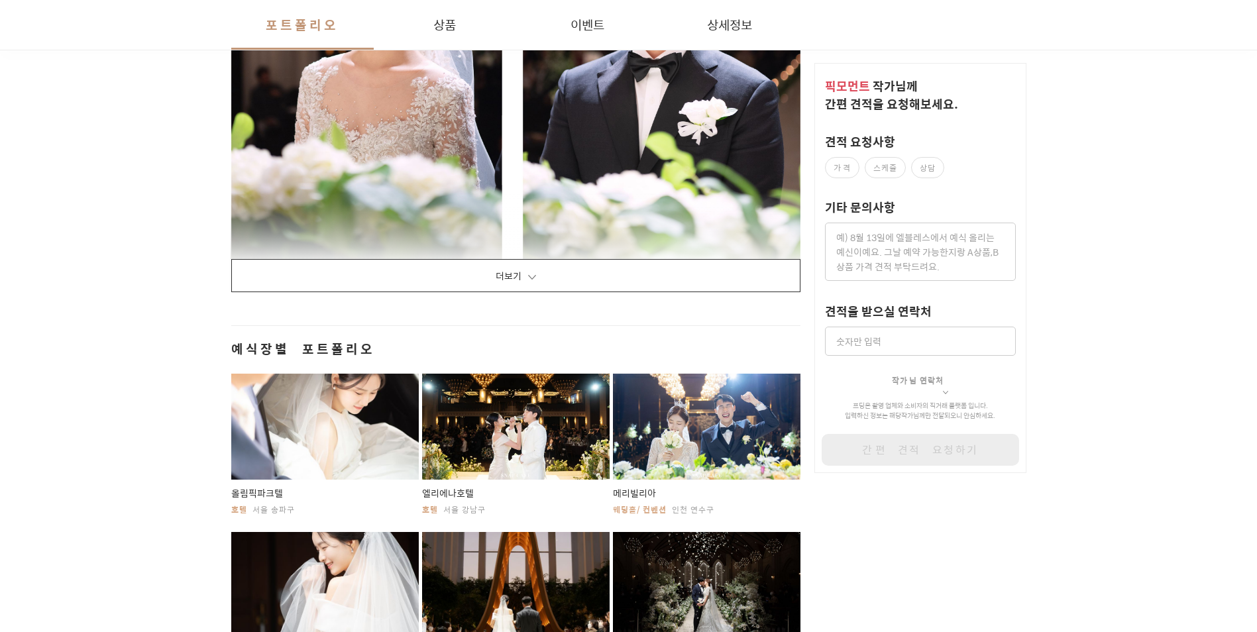
scroll to position [2321, 0]
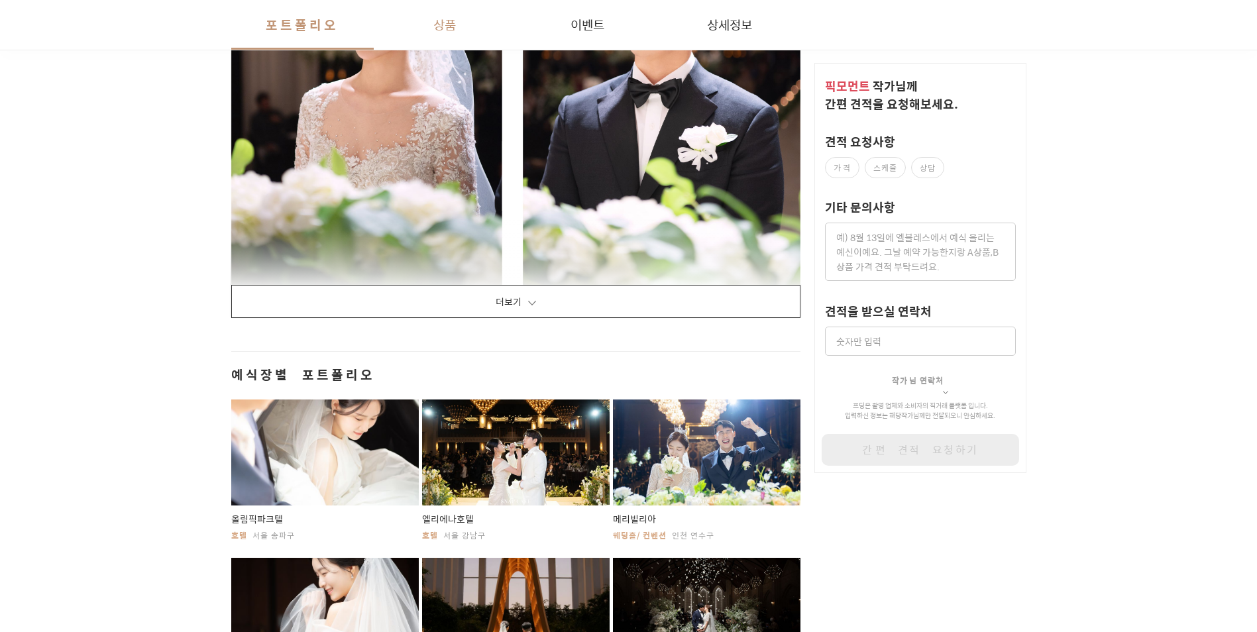
click at [447, 15] on button "상품" at bounding box center [445, 25] width 142 height 50
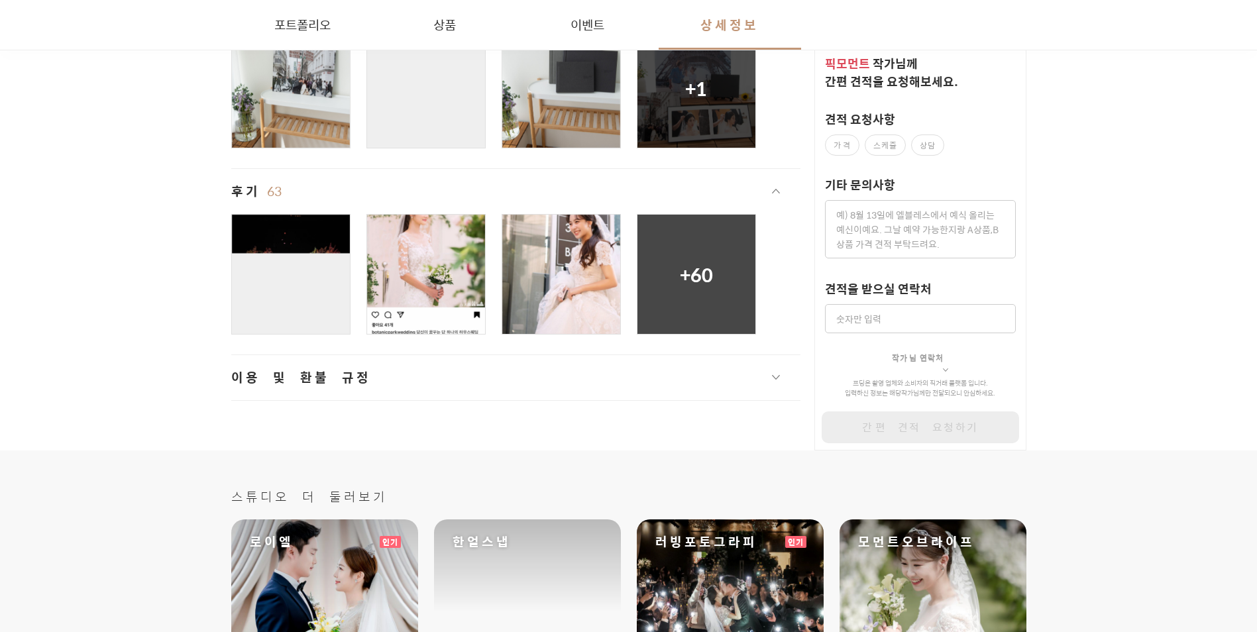
scroll to position [4101, 0]
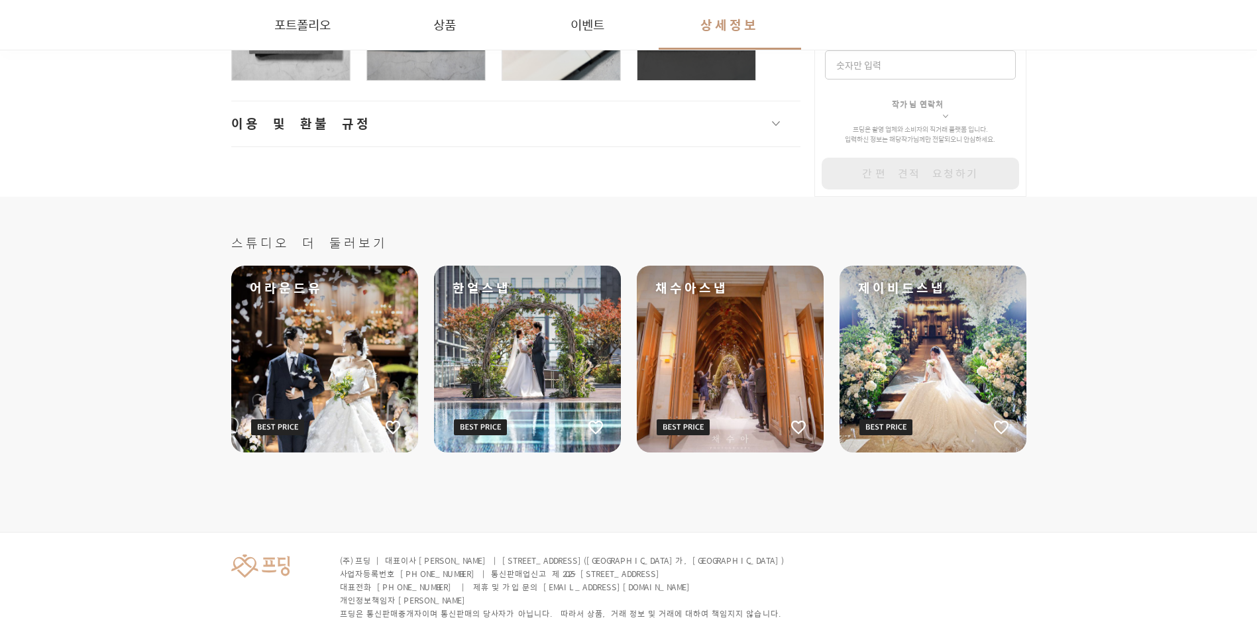
scroll to position [4004, 0]
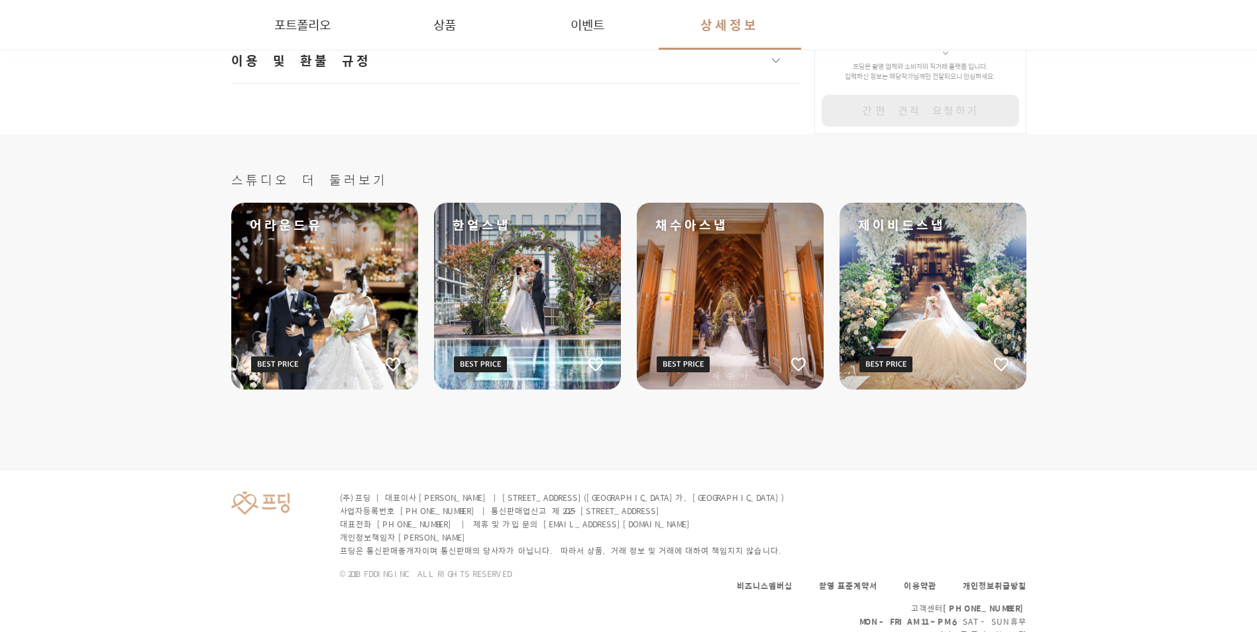
click at [534, 302] on div "한얼스냅" at bounding box center [527, 296] width 187 height 187
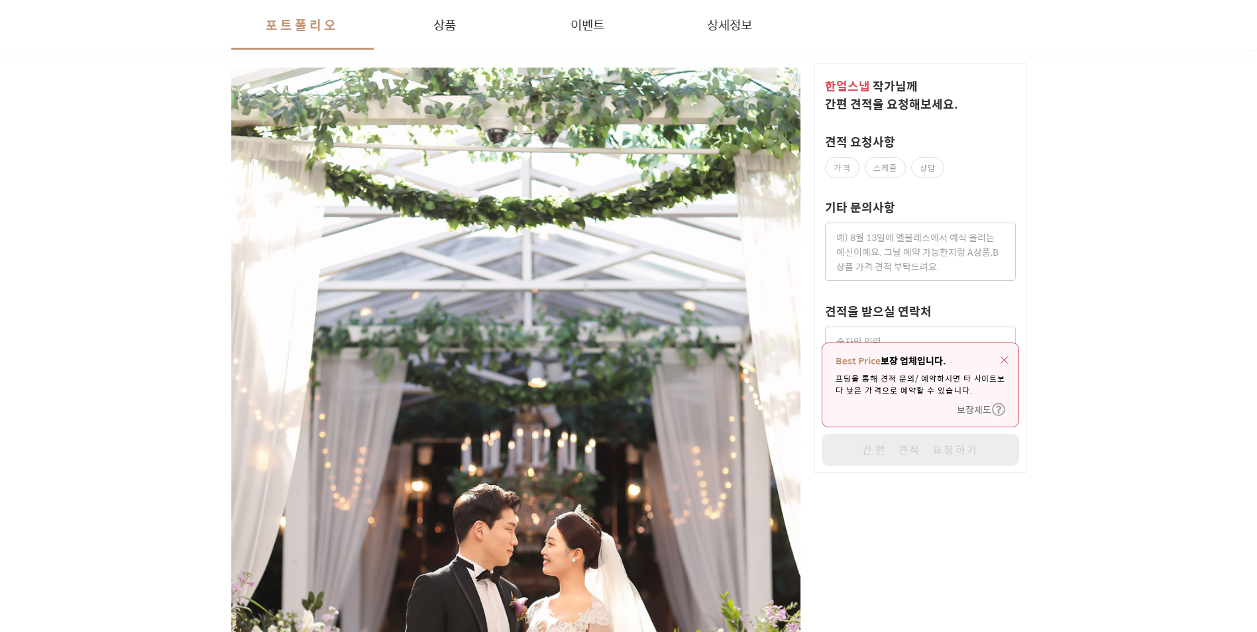
scroll to position [2211, 0]
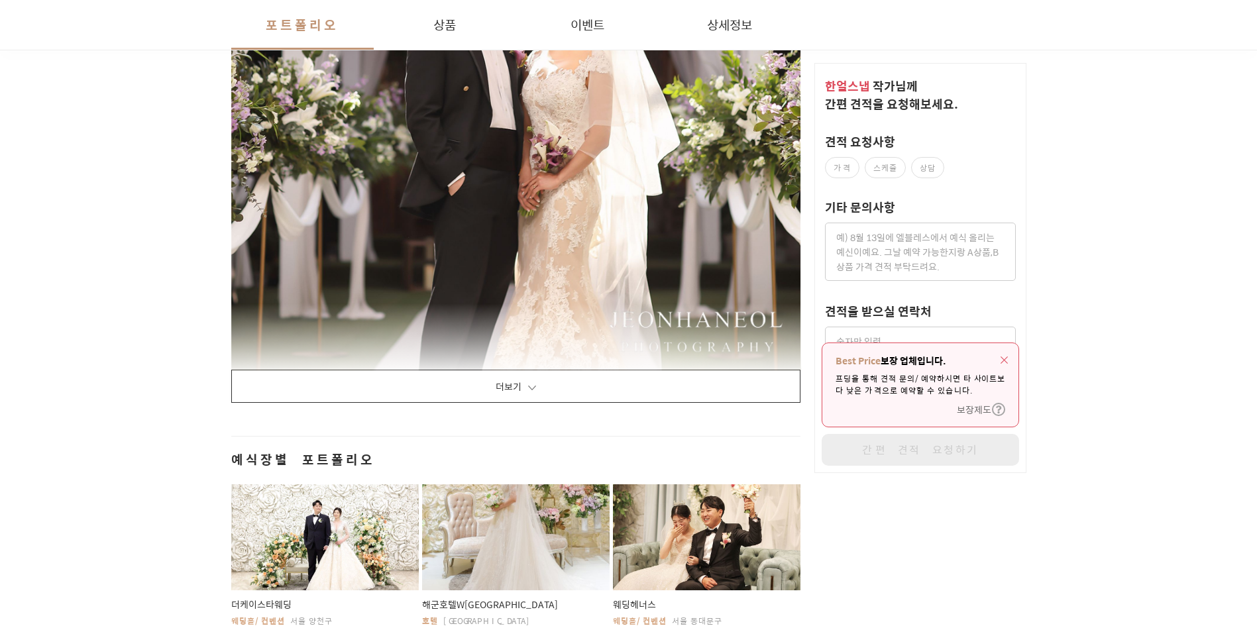
click at [518, 390] on button "더보기" at bounding box center [516, 386] width 570 height 33
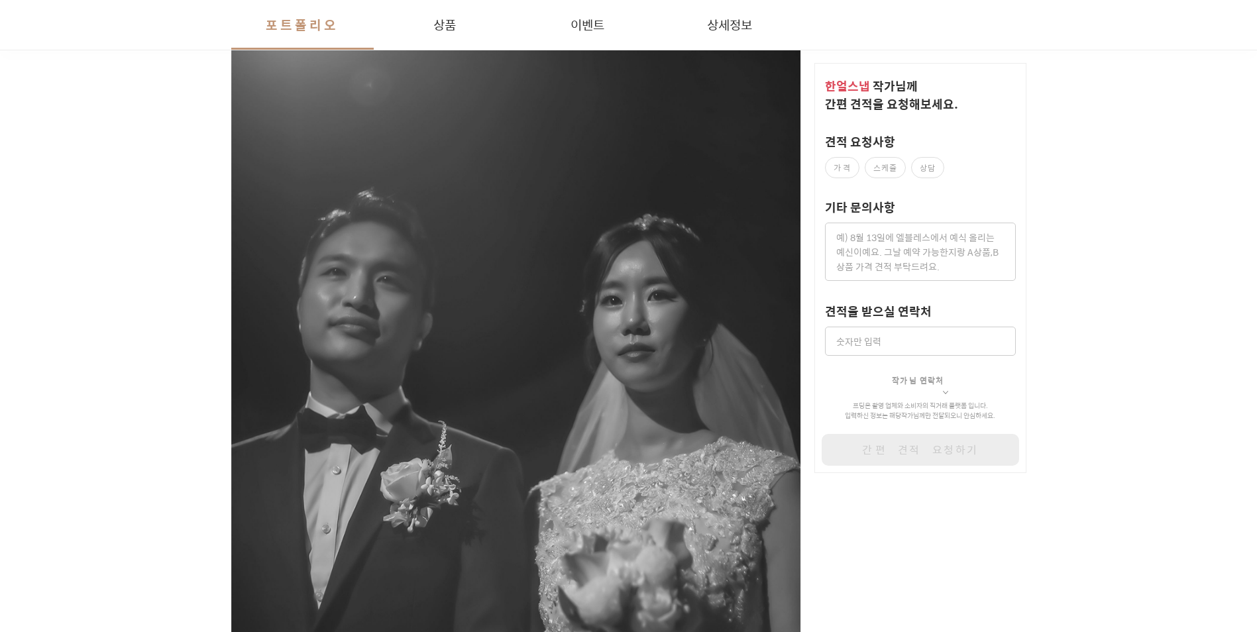
scroll to position [13818, 0]
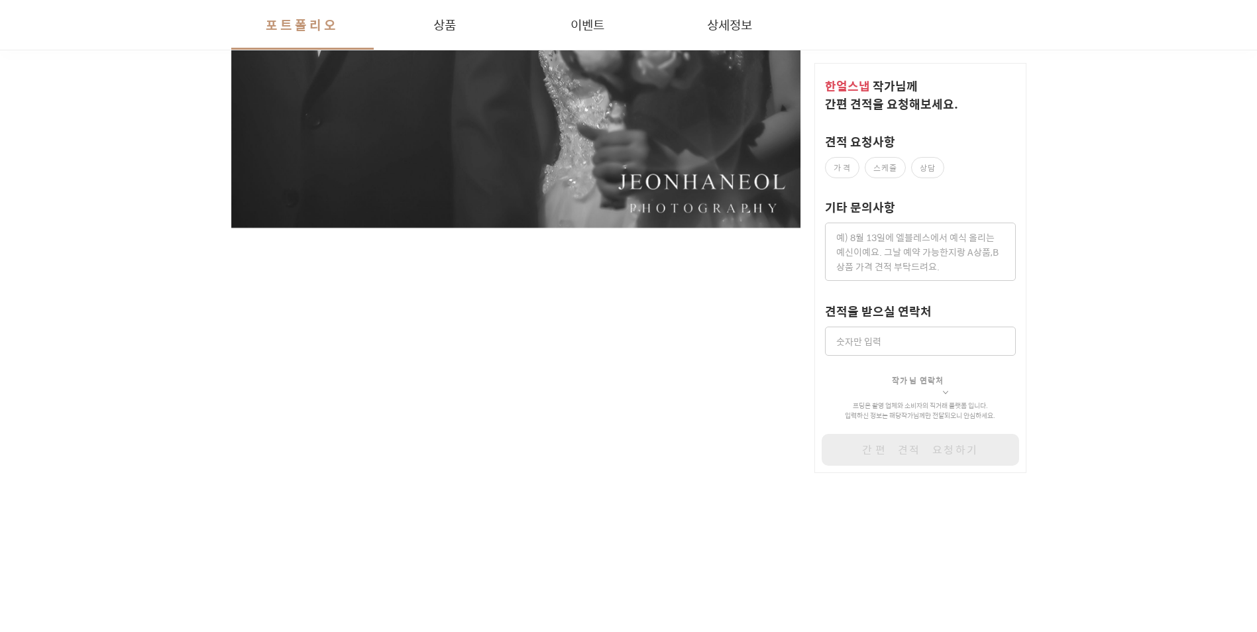
drag, startPoint x: 1256, startPoint y: 390, endPoint x: 1253, endPoint y: 473, distance: 82.9
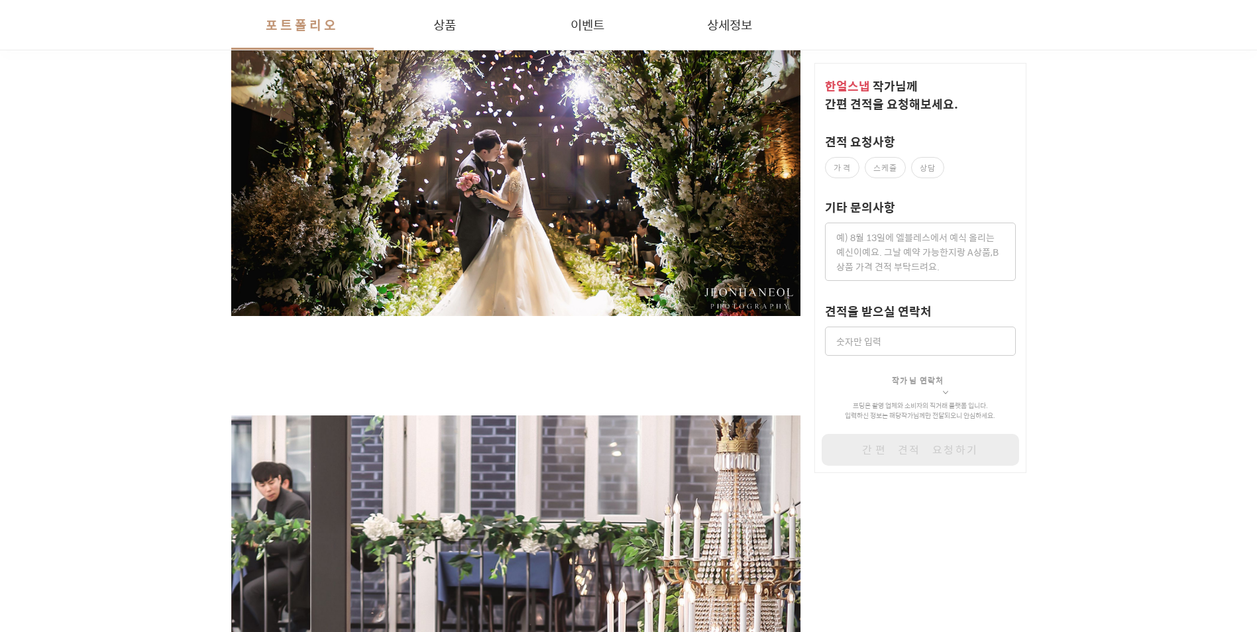
scroll to position [18046, 0]
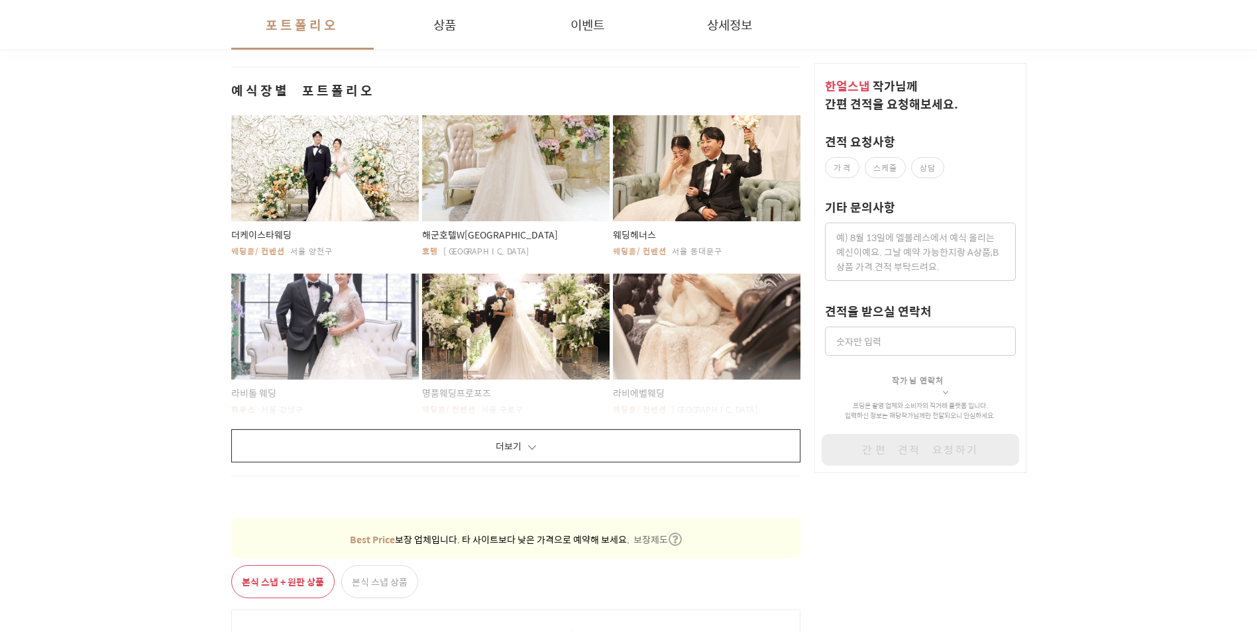
scroll to position [20247, 0]
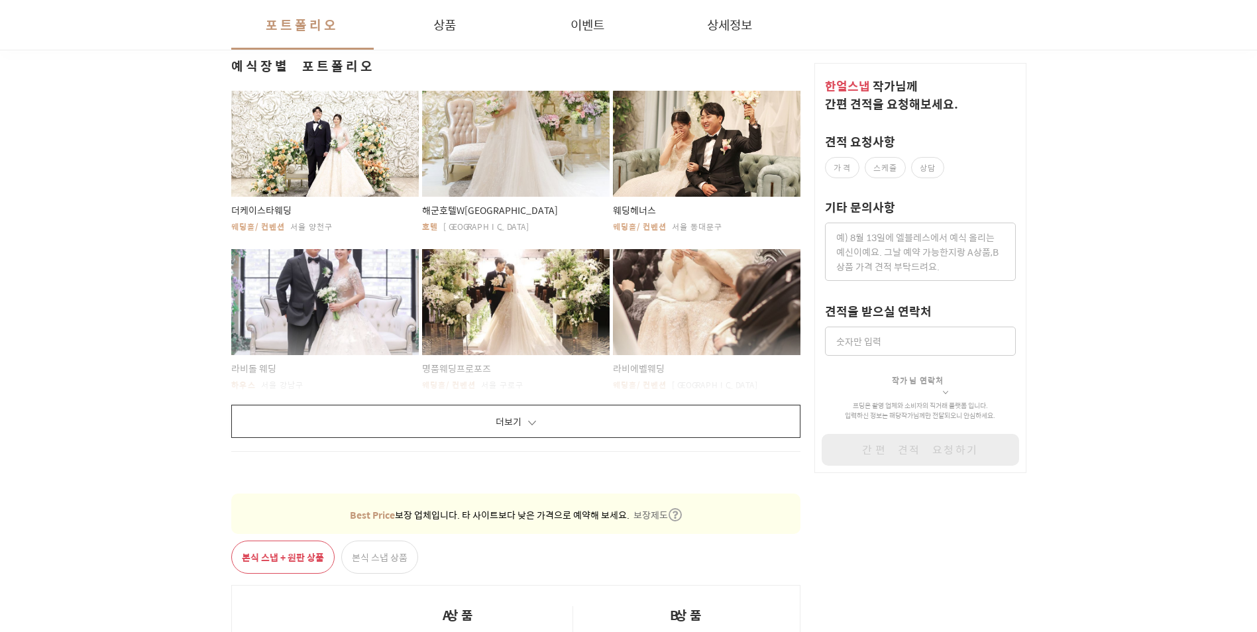
click at [834, 161] on label "가격" at bounding box center [842, 167] width 34 height 21
click at [834, 161] on input "가격" at bounding box center [832, 163] width 9 height 9
checkbox input "true"
click at [898, 256] on textarea at bounding box center [920, 252] width 191 height 58
type textarea "8"
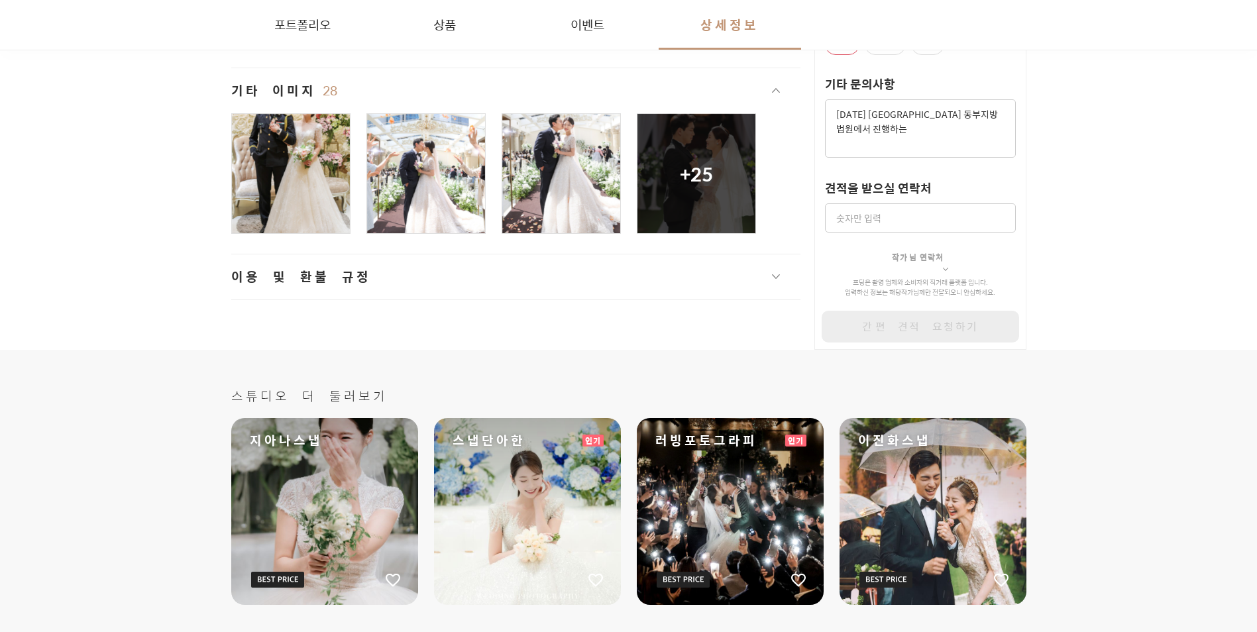
scroll to position [21582, 0]
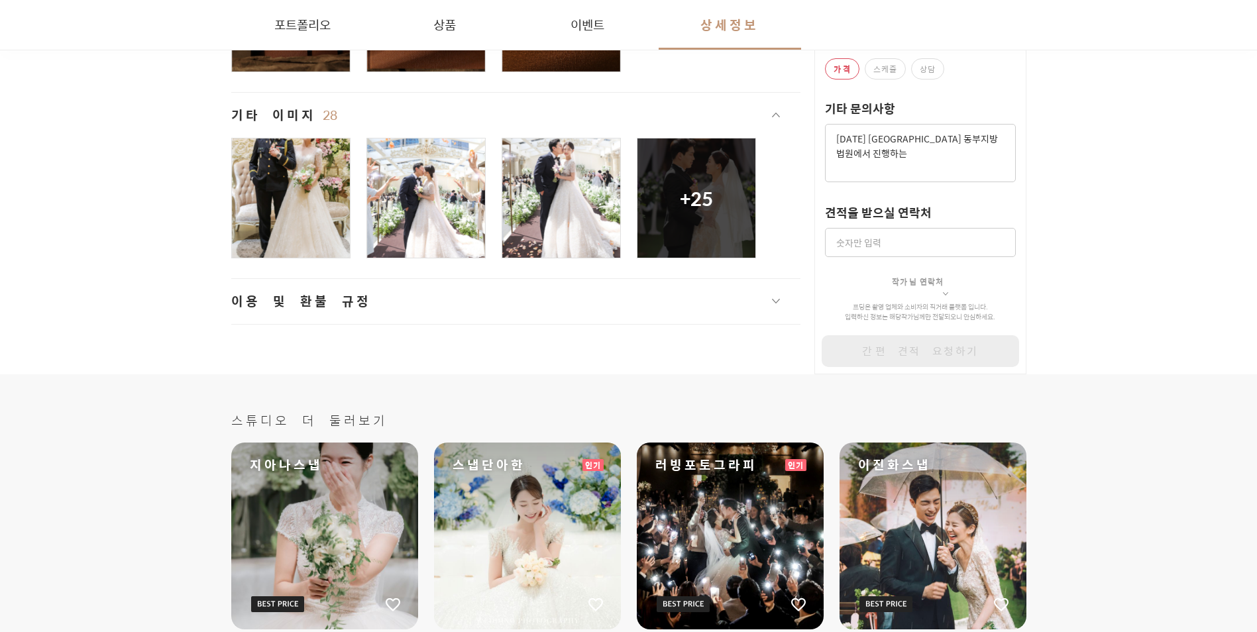
type textarea "[DATE] [GEOGRAPHIC_DATA] 동부지방법원에서 진행하는"
click at [944, 244] on input at bounding box center [920, 242] width 191 height 29
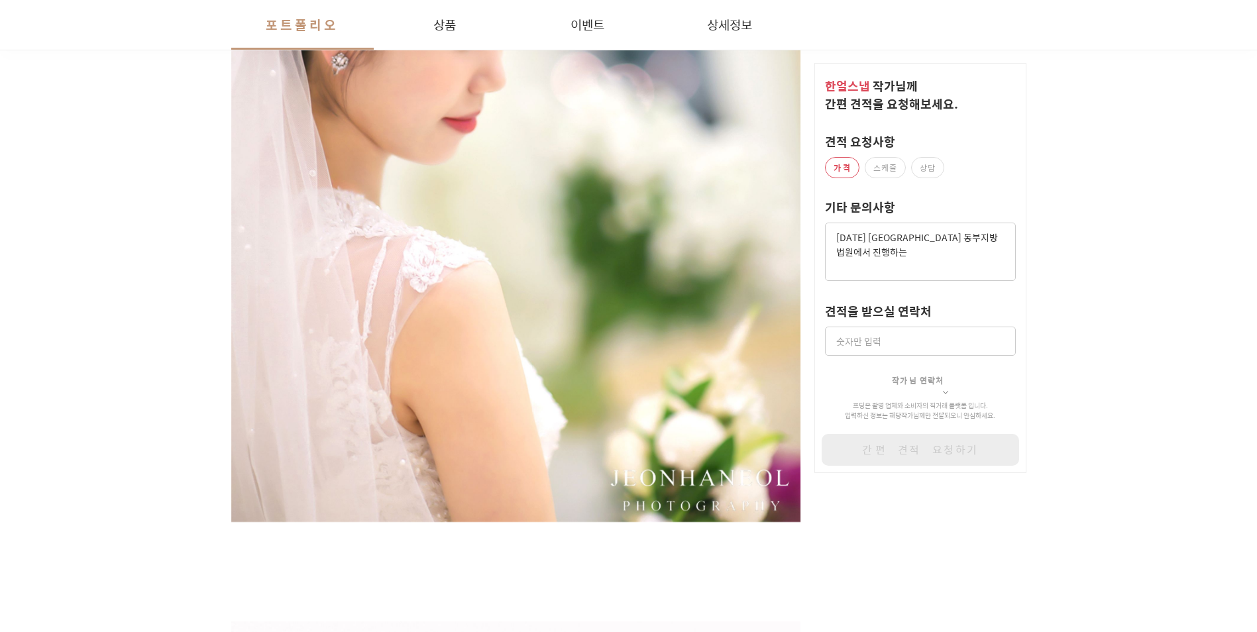
scroll to position [0, 0]
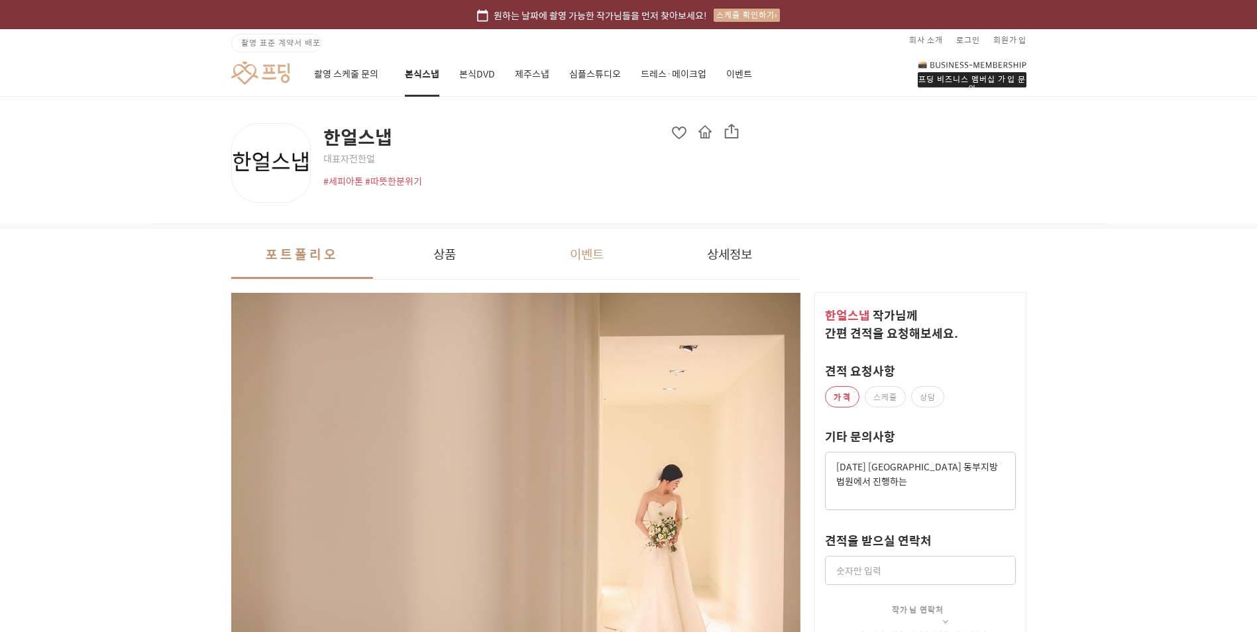
click at [592, 247] on button "이벤트" at bounding box center [587, 254] width 142 height 50
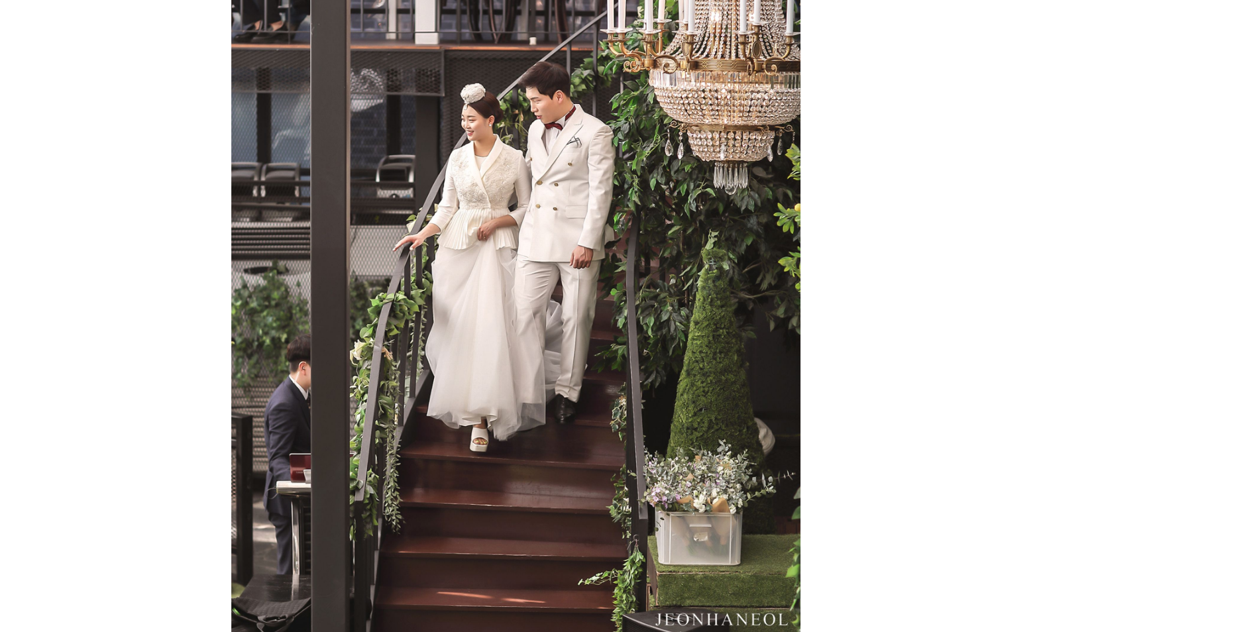
scroll to position [21194, 0]
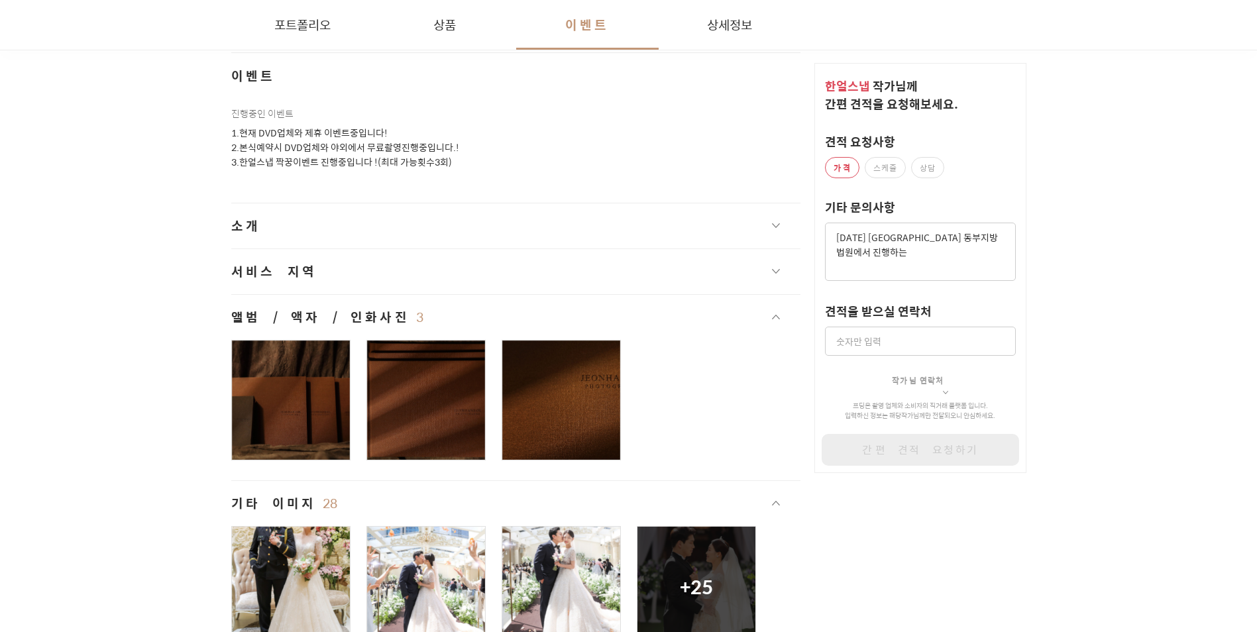
click at [629, 236] on button "소개" at bounding box center [516, 225] width 570 height 45
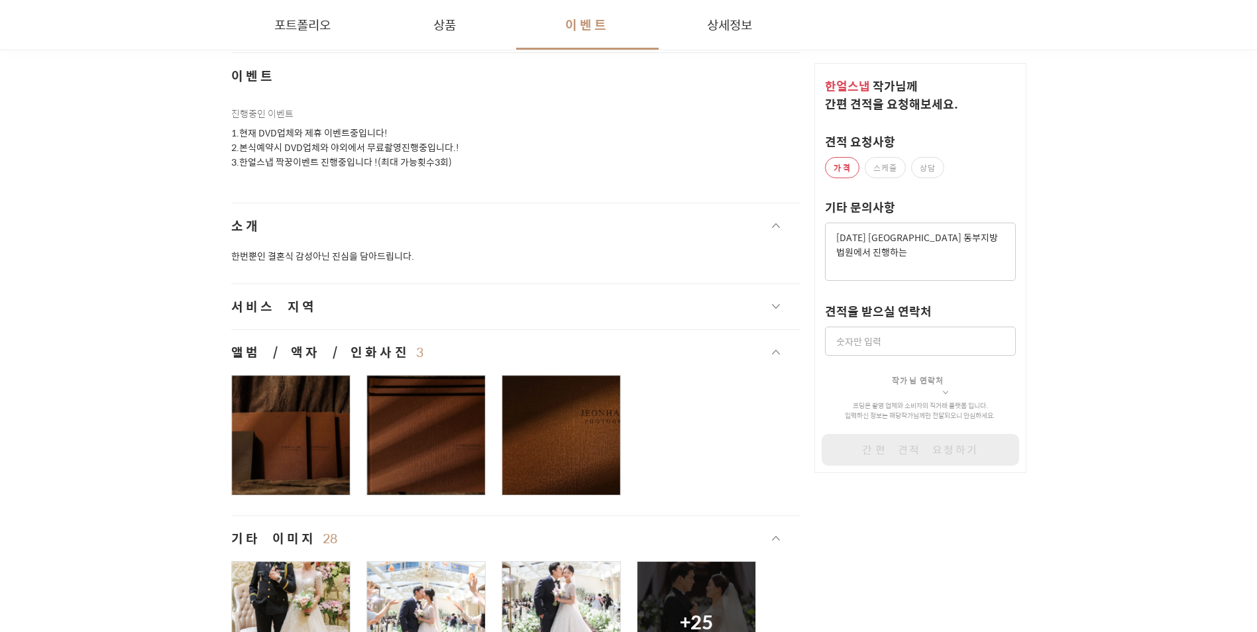
click at [600, 311] on button "서비스 지역" at bounding box center [516, 306] width 570 height 45
